Goal: Task Accomplishment & Management: Manage account settings

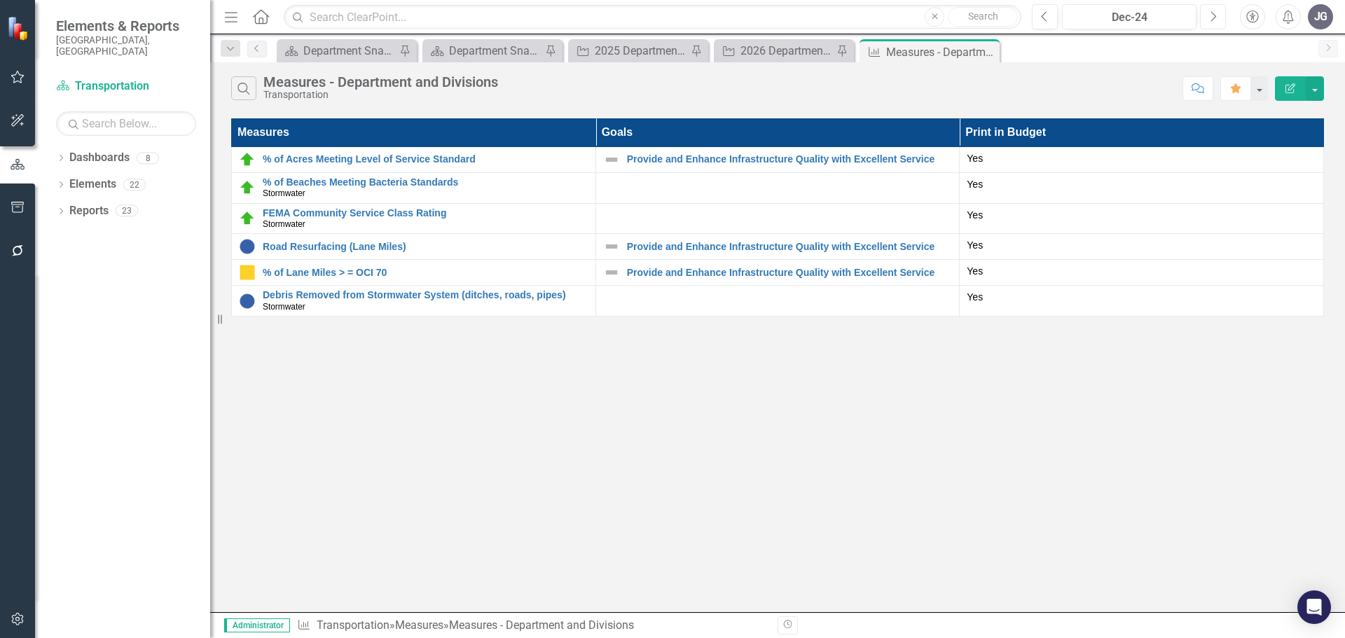
click at [1216, 18] on icon "Next" at bounding box center [1213, 17] width 8 height 13
click at [1218, 17] on button "Next" at bounding box center [1213, 16] width 26 height 25
click at [1218, 16] on button "Next" at bounding box center [1213, 16] width 26 height 25
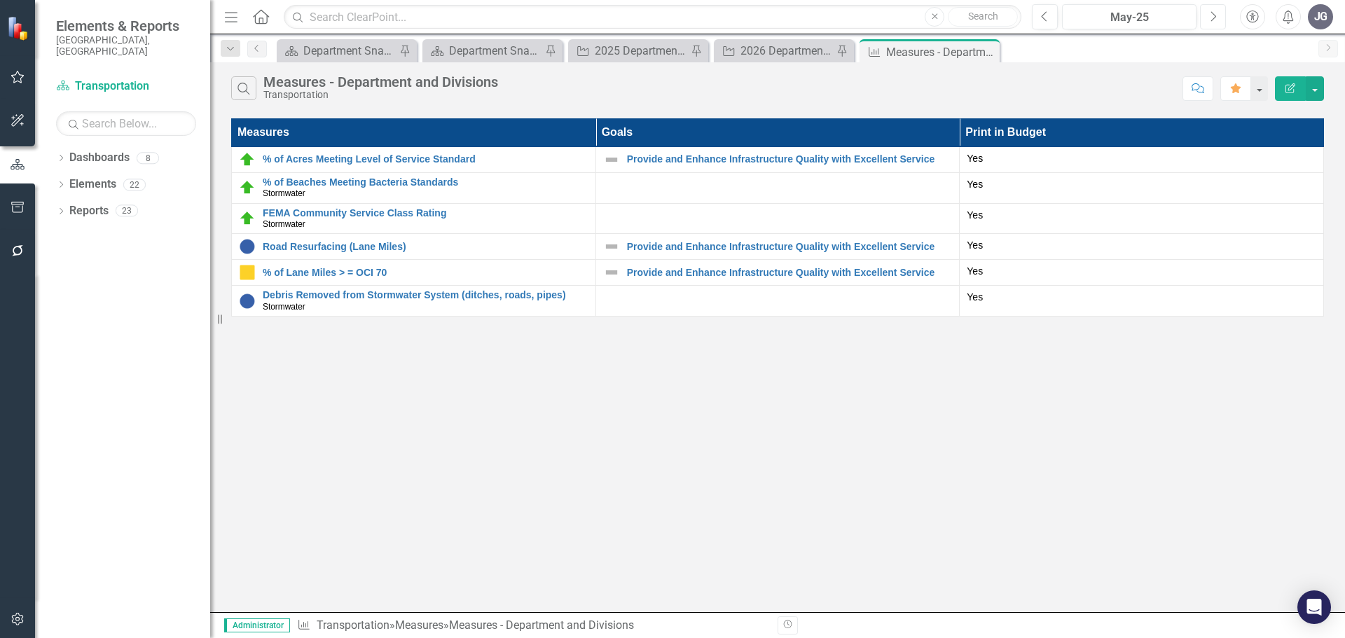
click at [1218, 16] on button "Next" at bounding box center [1213, 16] width 26 height 25
click at [1218, 15] on button "Next" at bounding box center [1213, 16] width 26 height 25
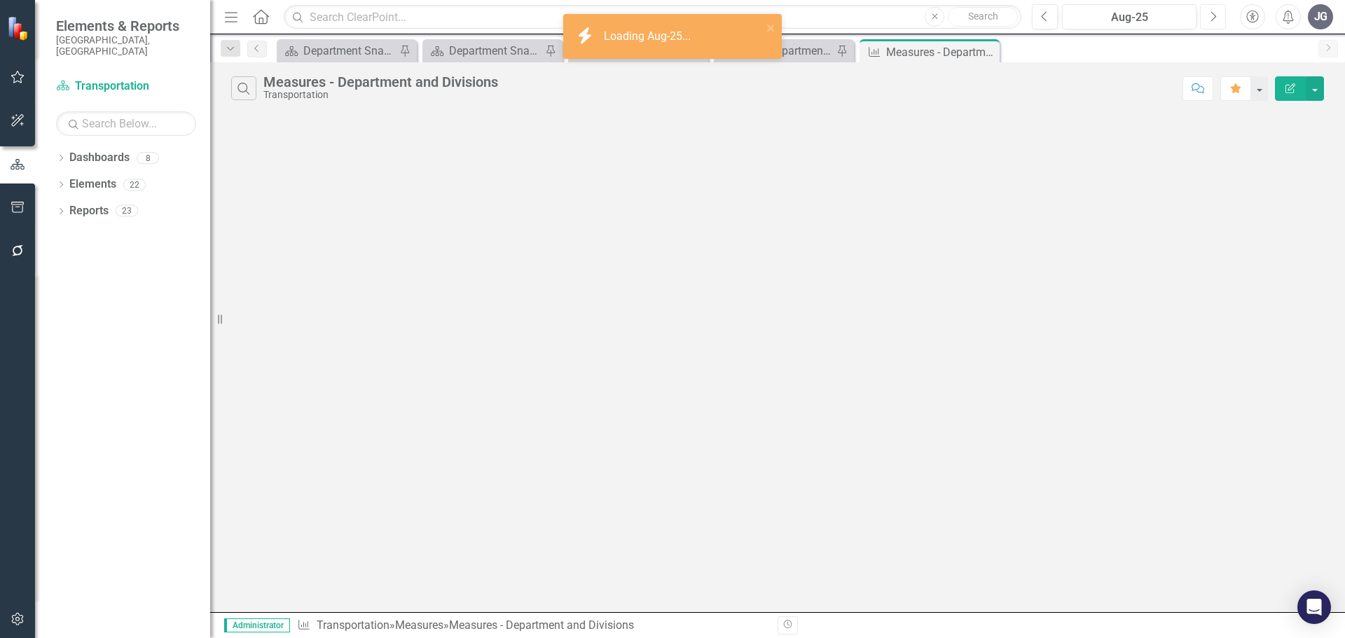
click at [1217, 14] on button "Next" at bounding box center [1213, 16] width 26 height 25
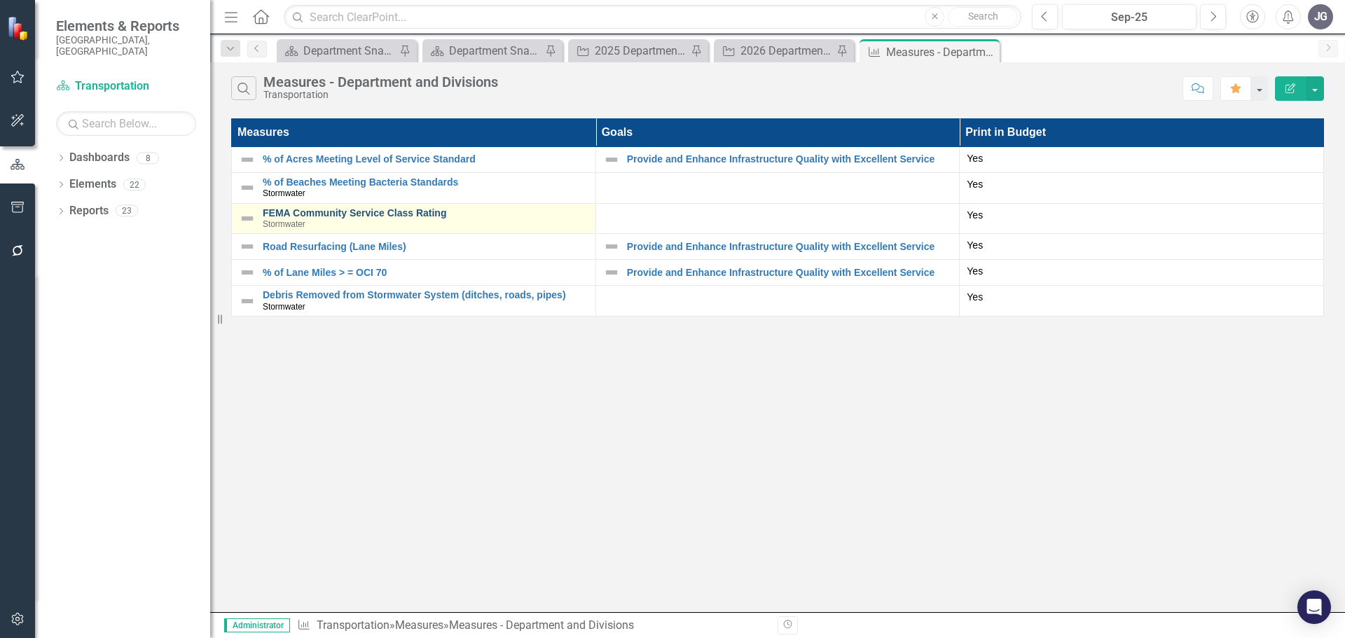
click at [392, 213] on link "FEMA Community Service Class Rating" at bounding box center [426, 213] width 326 height 11
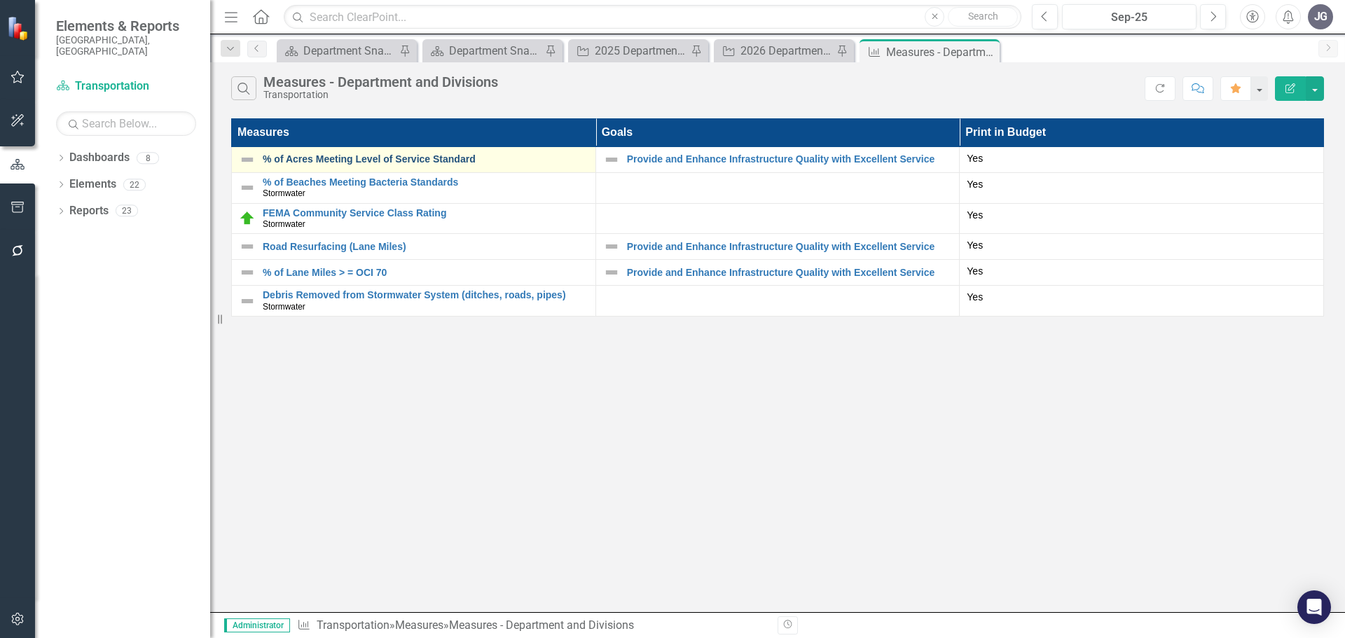
click at [352, 160] on link "% of Acres Meeting Level of Service Standard" at bounding box center [426, 159] width 326 height 11
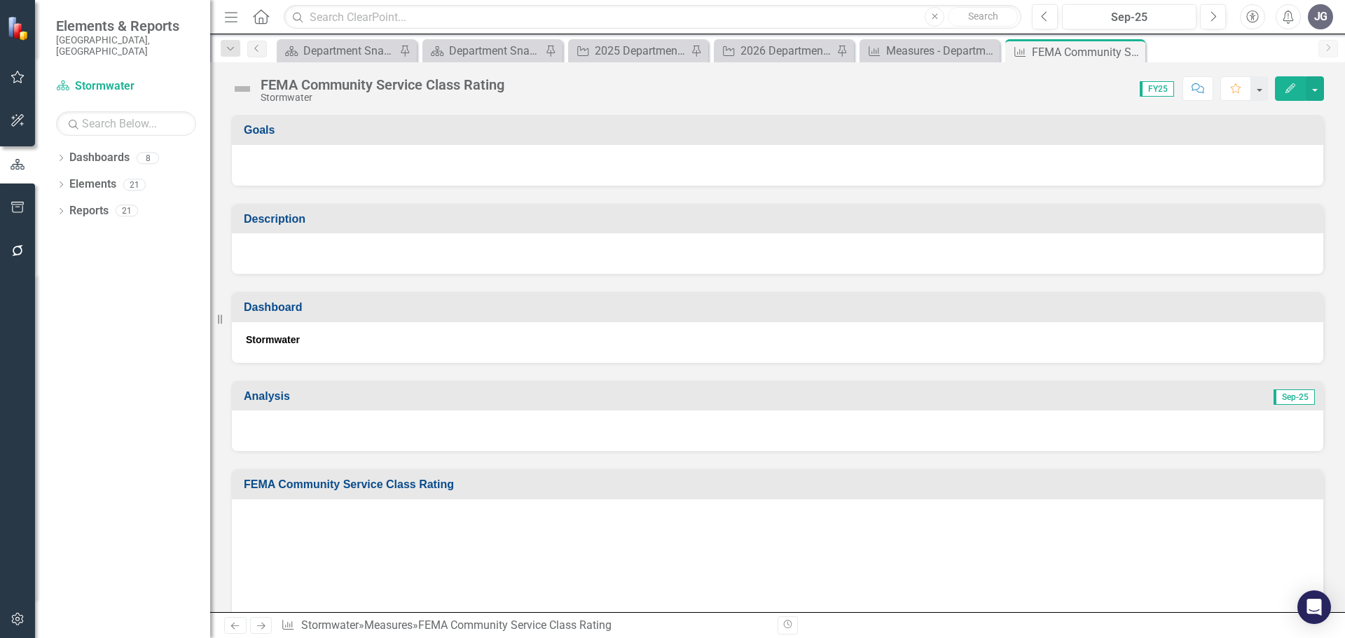
click at [525, 431] on div at bounding box center [778, 431] width 1092 height 41
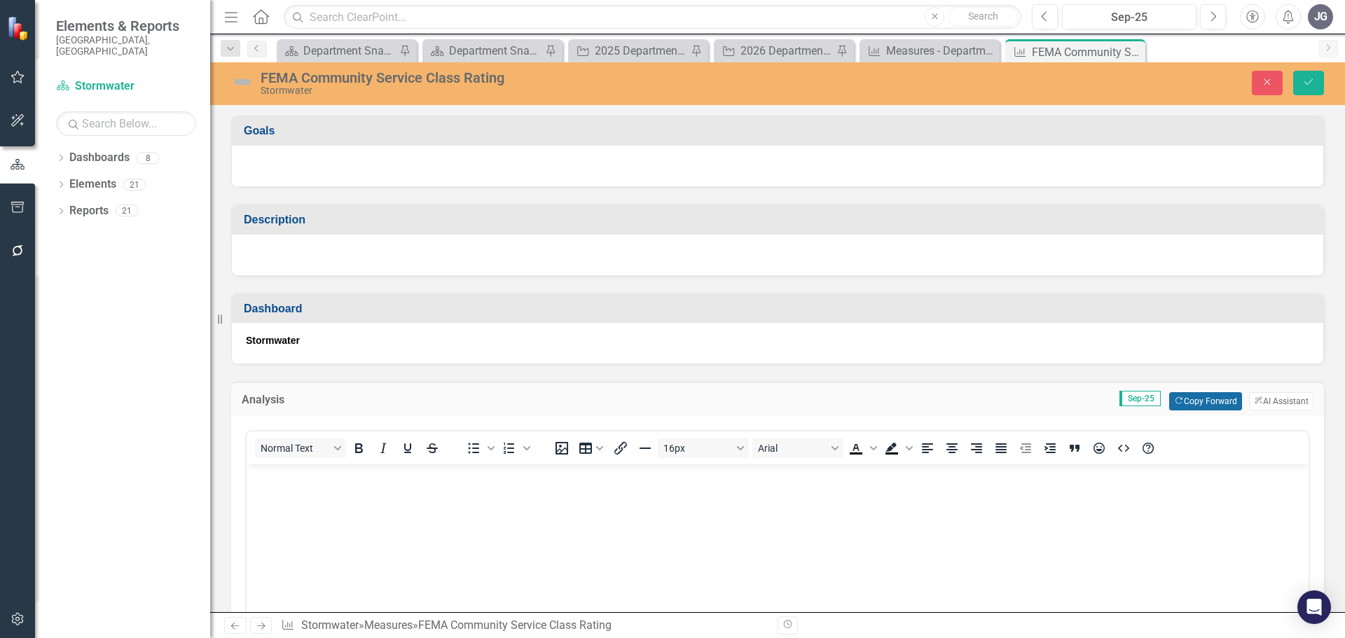
click at [1194, 403] on button "Copy Forward Copy Forward" at bounding box center [1205, 401] width 72 height 18
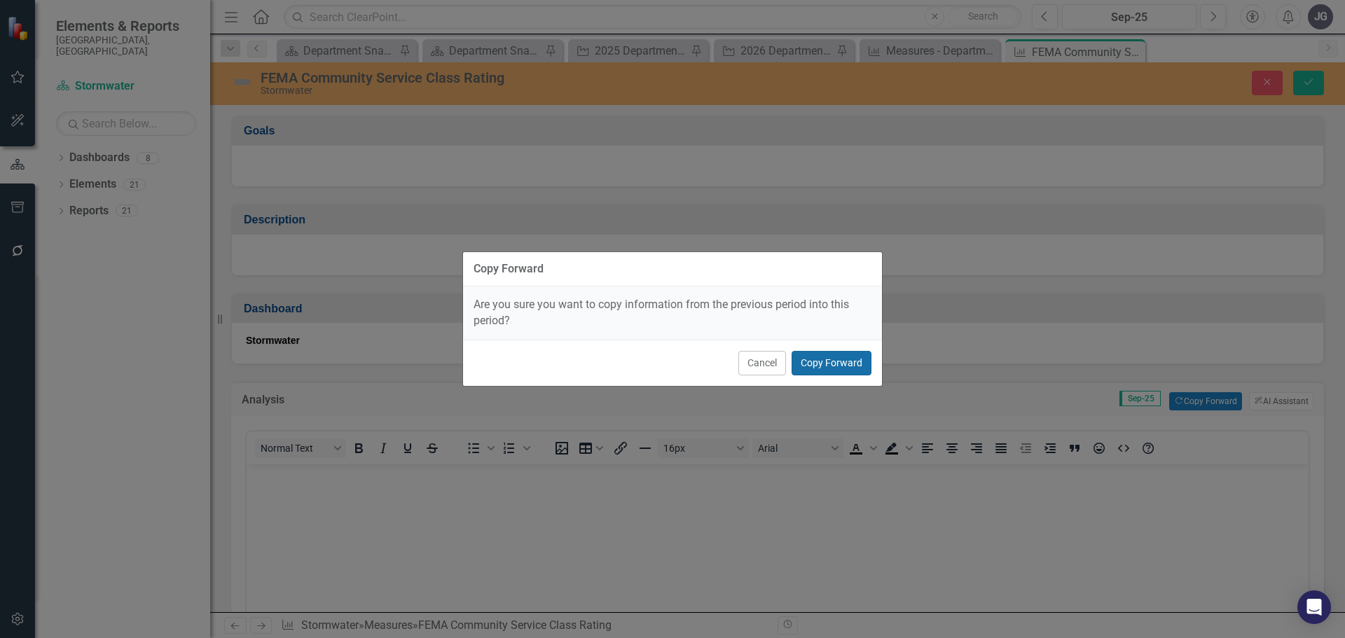
click at [828, 363] on button "Copy Forward" at bounding box center [832, 363] width 80 height 25
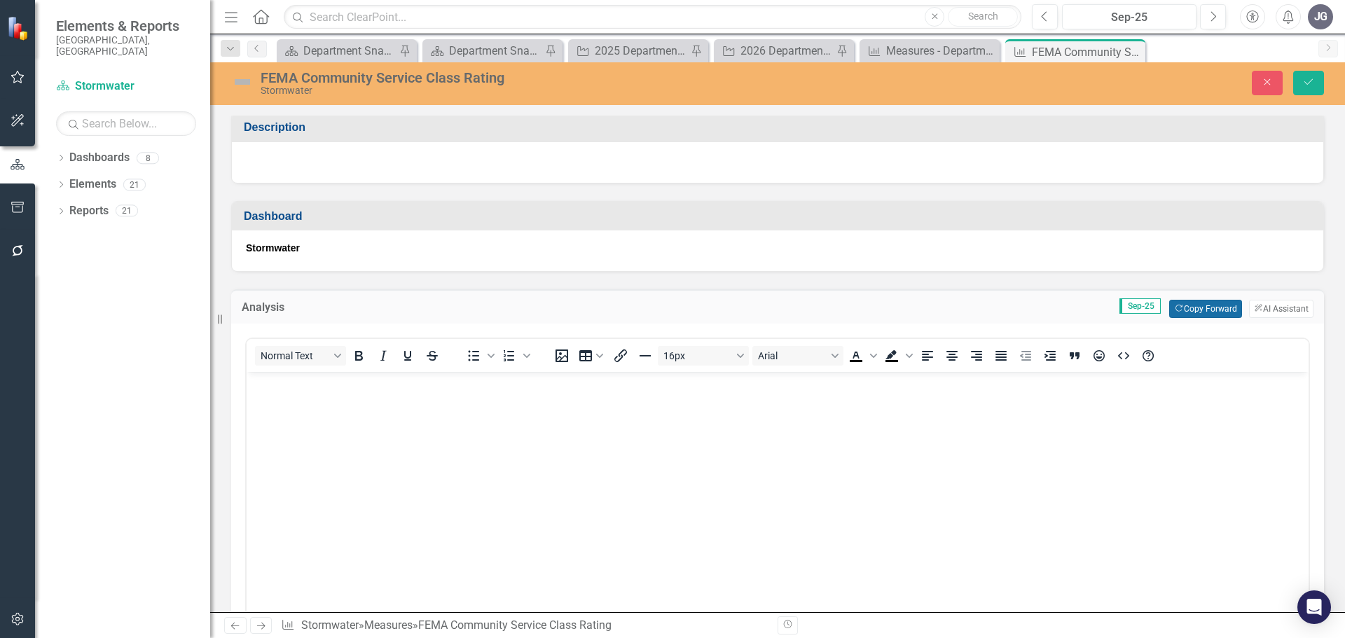
scroll to position [210, 0]
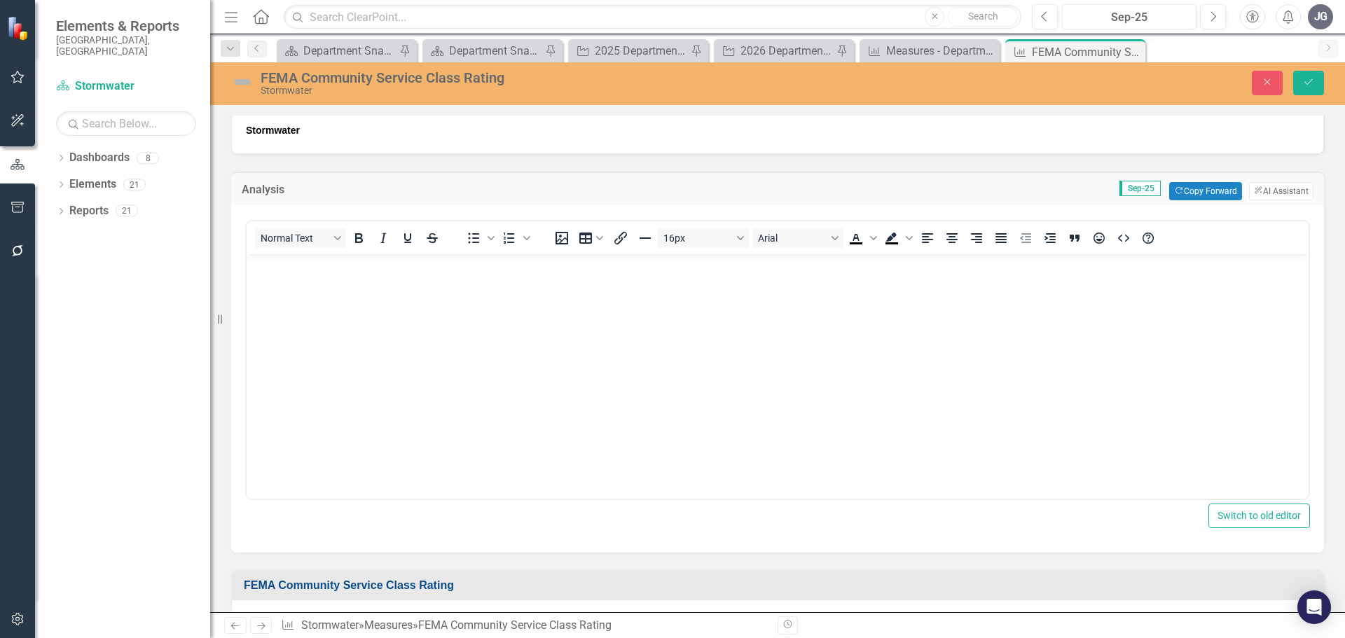
click at [636, 391] on body "Rich Text Area. Press ALT-0 for help." at bounding box center [778, 359] width 1062 height 210
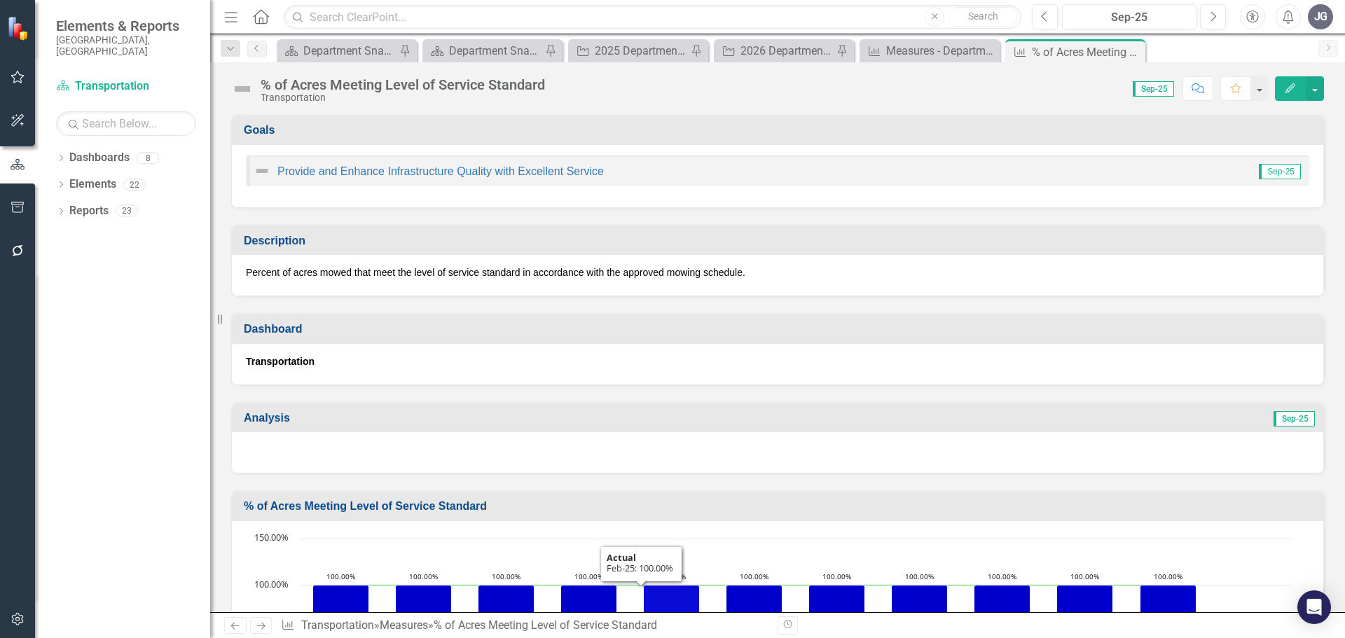
scroll to position [210, 0]
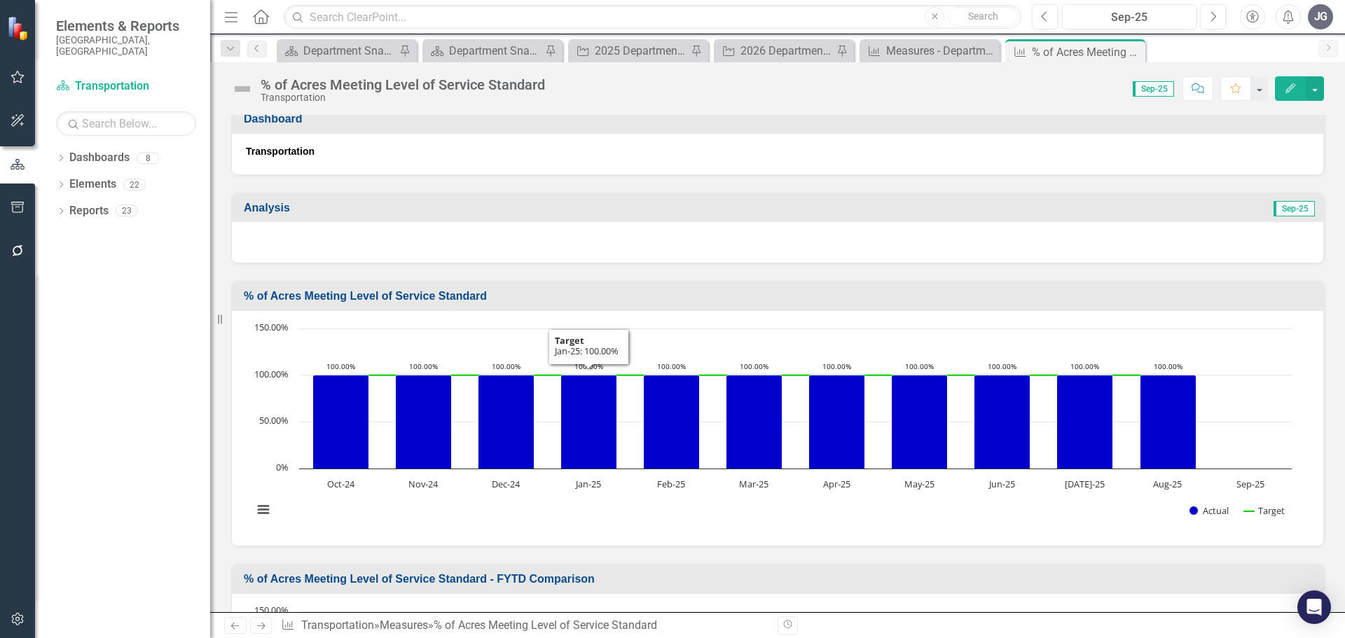
click at [573, 246] on div at bounding box center [778, 242] width 1092 height 41
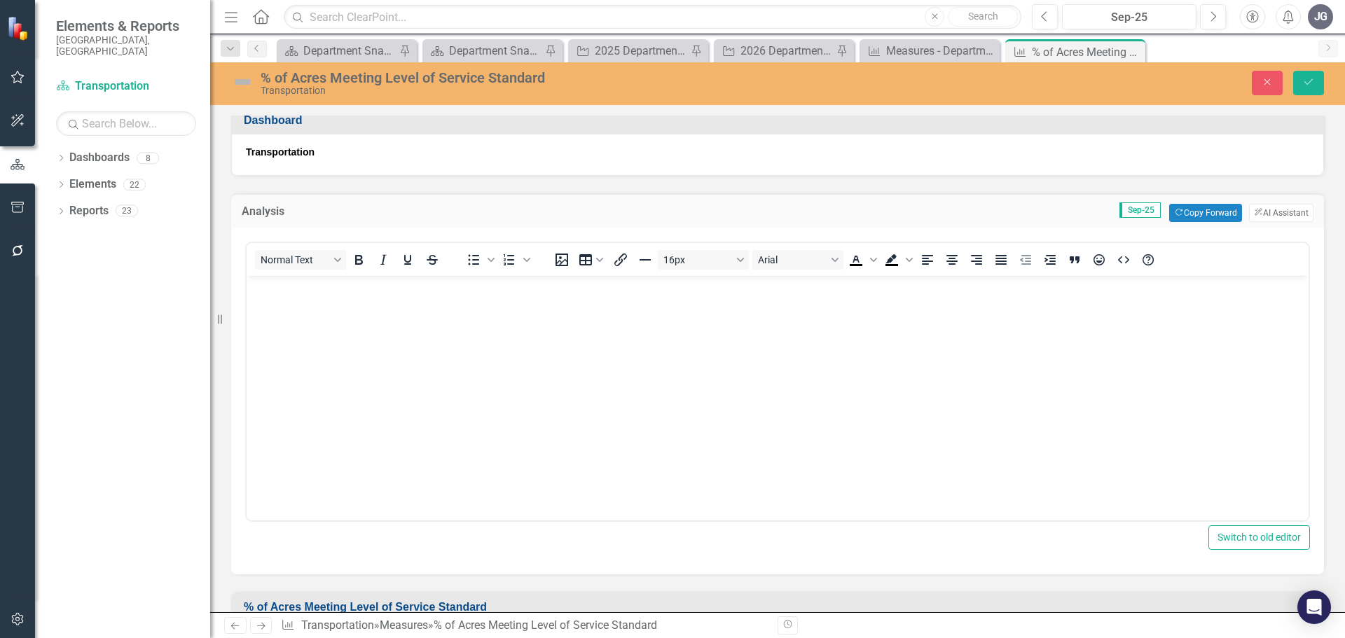
scroll to position [0, 0]
click at [576, 332] on body "Rich Text Area. Press ALT-0 for help." at bounding box center [778, 381] width 1062 height 210
